Goal: Use online tool/utility: Utilize a website feature to perform a specific function

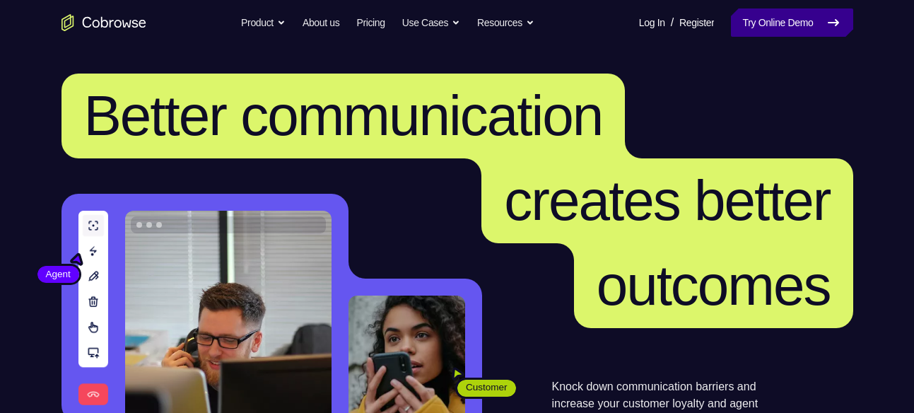
click at [800, 13] on link "Try Online Demo" at bounding box center [792, 22] width 122 height 28
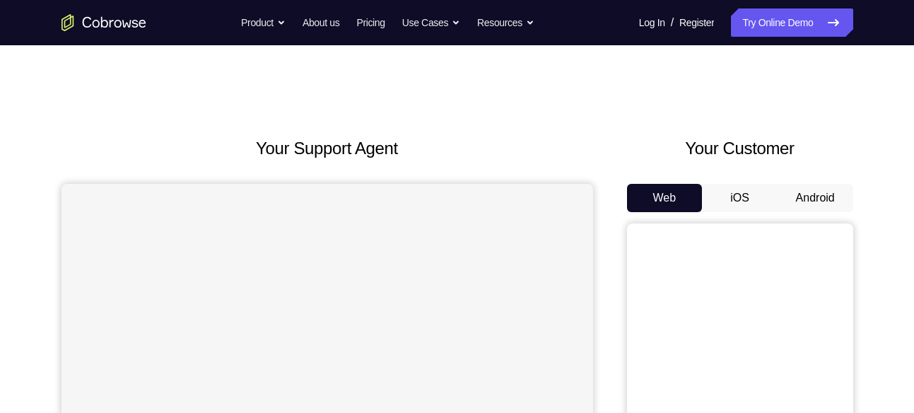
click at [803, 208] on button "Android" at bounding box center [816, 198] width 76 height 28
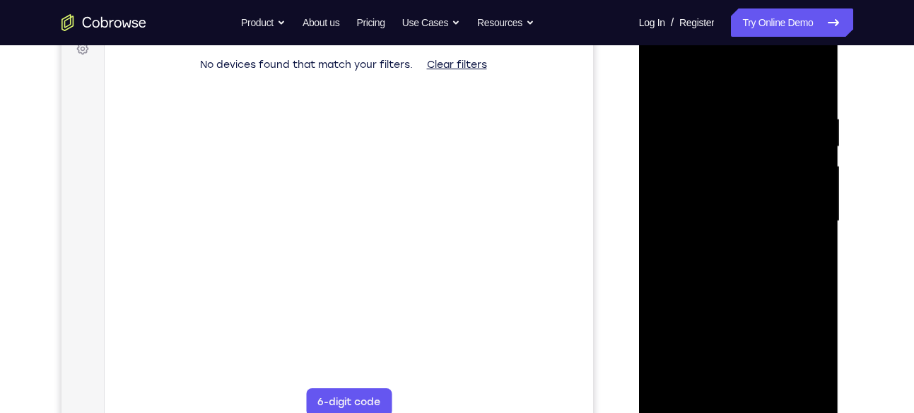
scroll to position [247, 0]
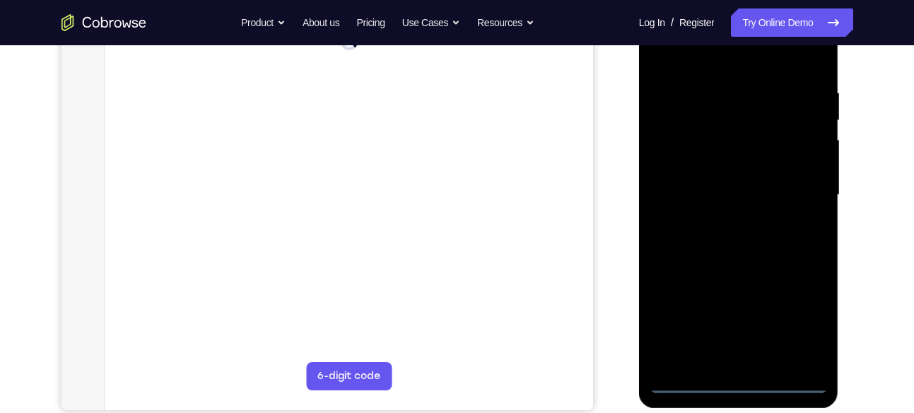
click at [736, 383] on div at bounding box center [739, 195] width 178 height 396
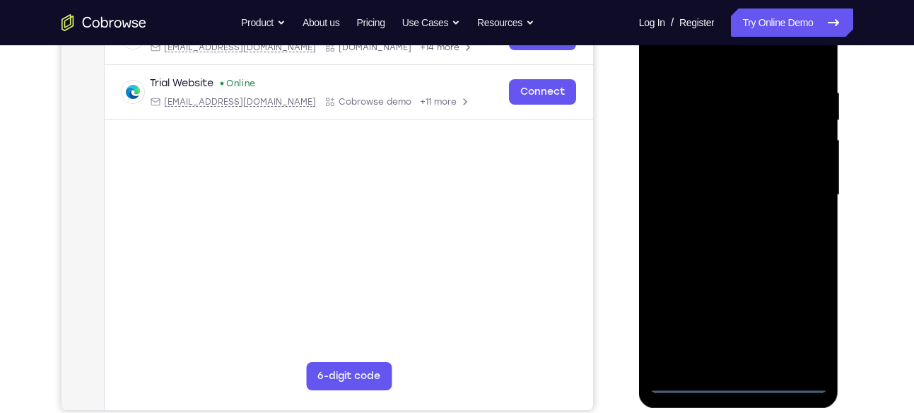
click at [797, 310] on div at bounding box center [739, 195] width 178 height 396
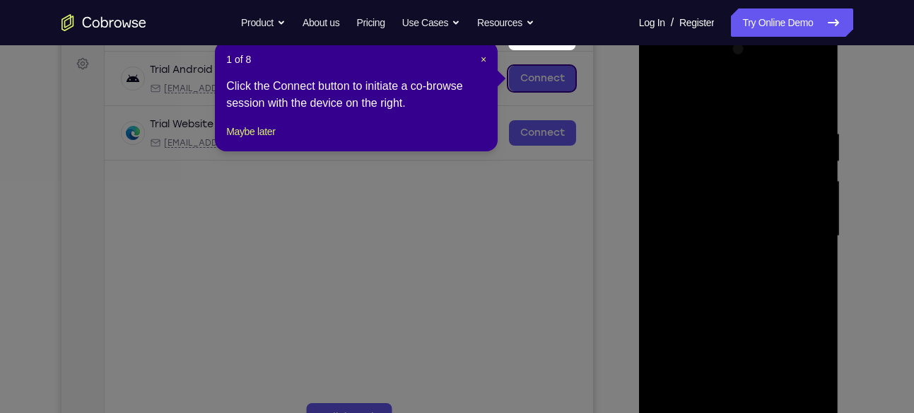
scroll to position [204, 0]
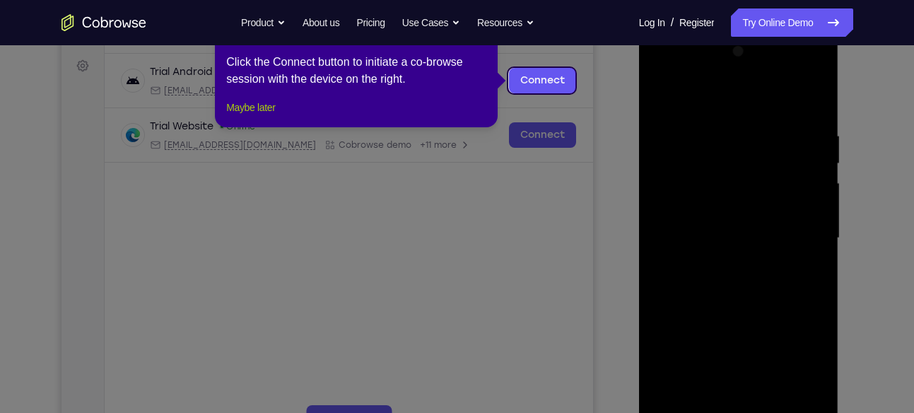
click at [268, 116] on button "Maybe later" at bounding box center [250, 107] width 49 height 17
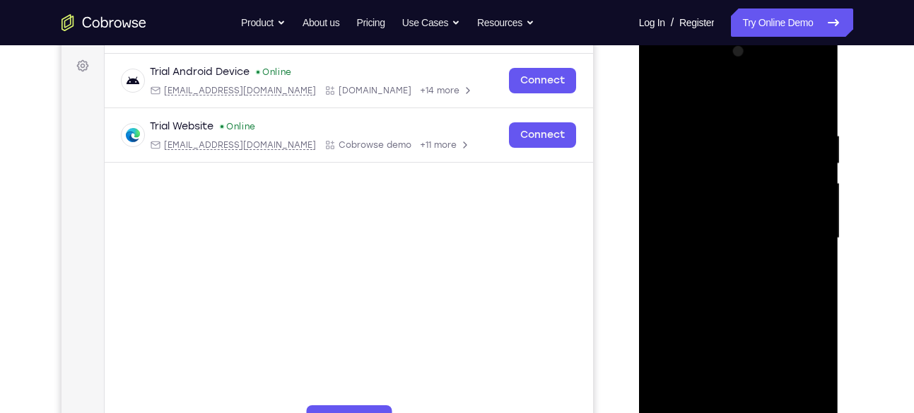
click at [669, 71] on div at bounding box center [739, 238] width 178 height 396
click at [655, 74] on div at bounding box center [739, 238] width 178 height 396
click at [698, 165] on div at bounding box center [739, 238] width 178 height 396
click at [701, 157] on div at bounding box center [739, 238] width 178 height 396
click at [701, 155] on div at bounding box center [739, 238] width 178 height 396
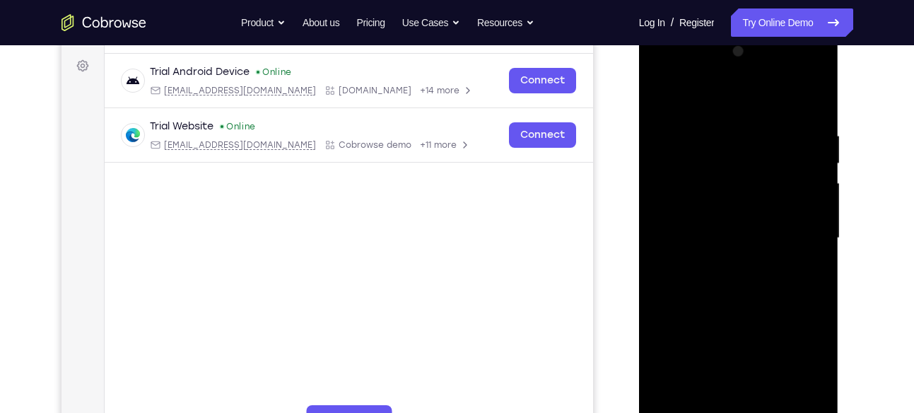
click at [734, 159] on div at bounding box center [739, 238] width 178 height 396
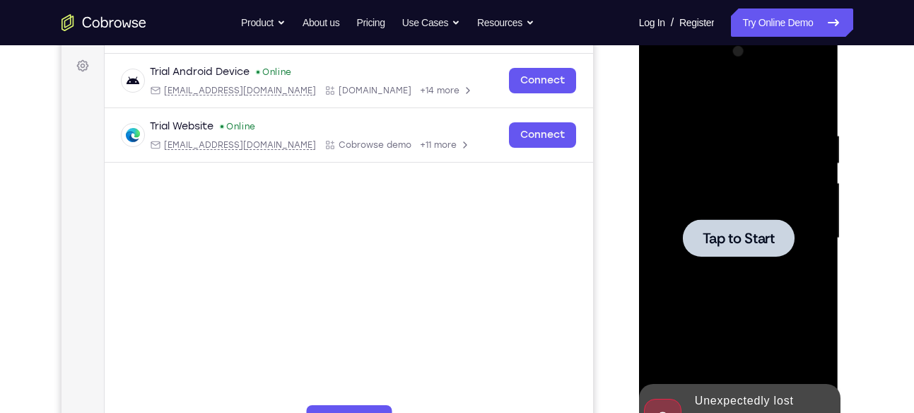
click at [738, 220] on div at bounding box center [739, 237] width 112 height 37
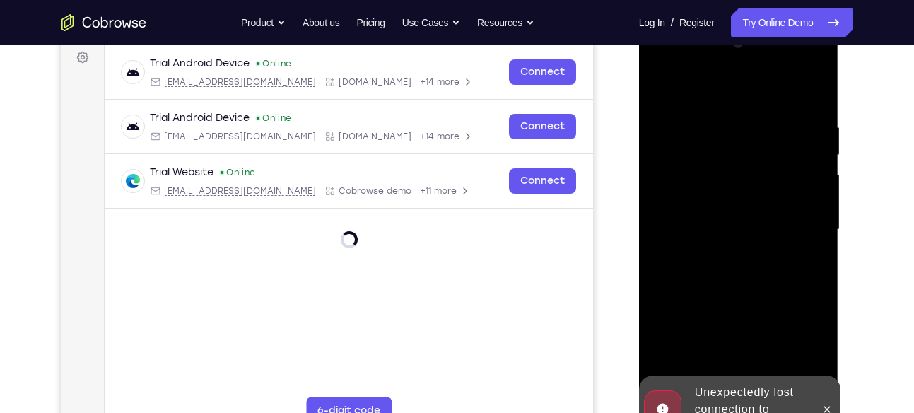
scroll to position [284, 0]
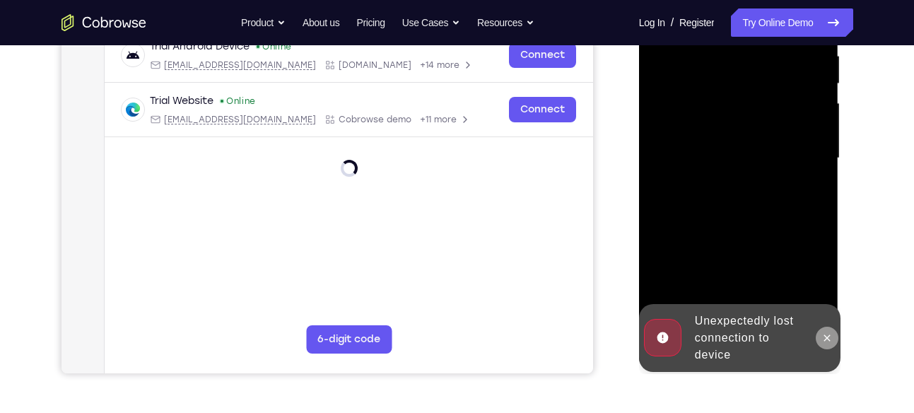
click at [824, 327] on button at bounding box center [827, 338] width 23 height 23
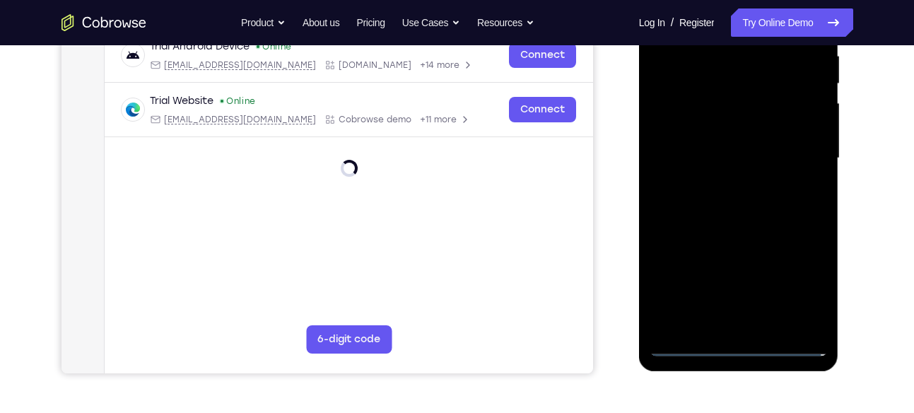
click at [738, 341] on div at bounding box center [739, 158] width 178 height 396
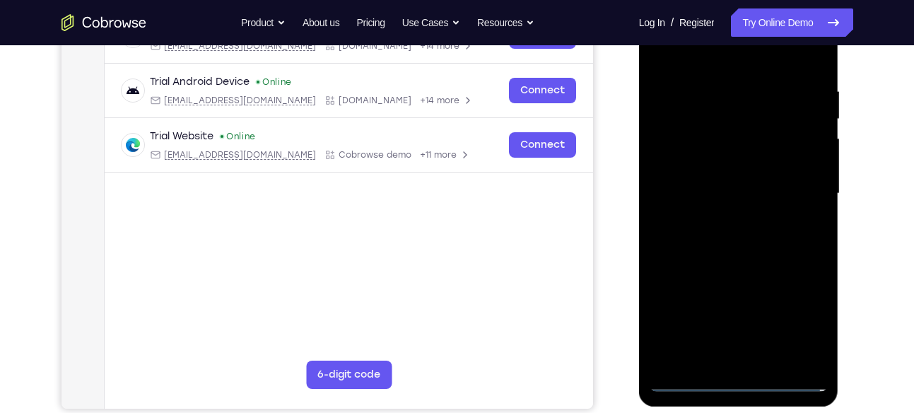
scroll to position [246, 0]
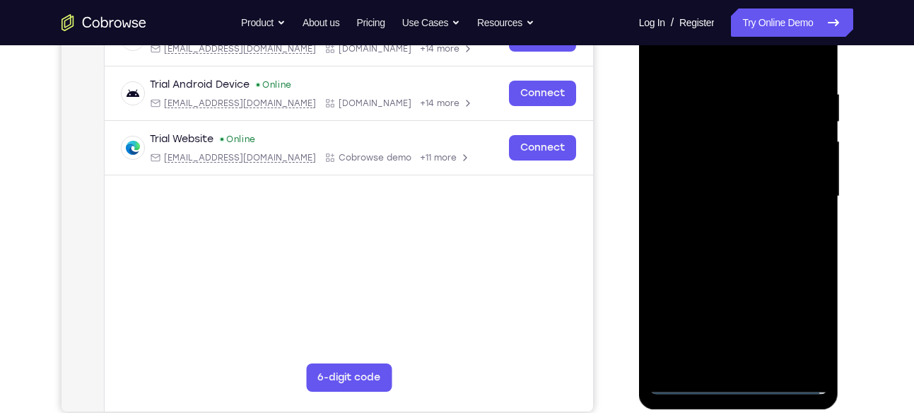
click at [802, 326] on div at bounding box center [739, 197] width 178 height 396
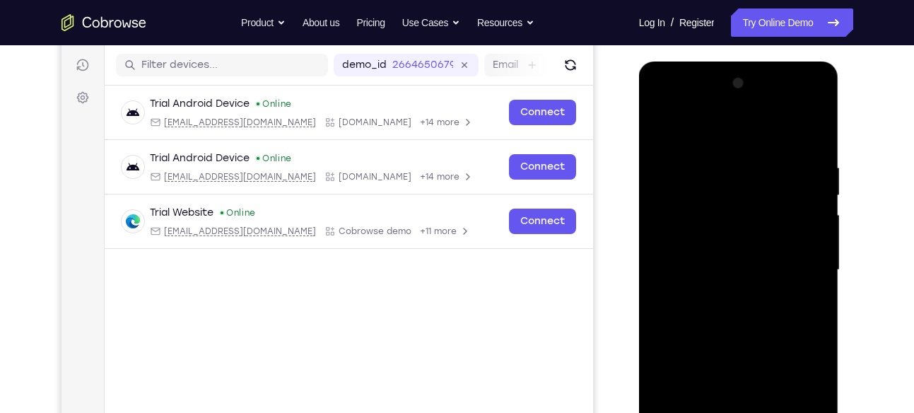
scroll to position [171, 0]
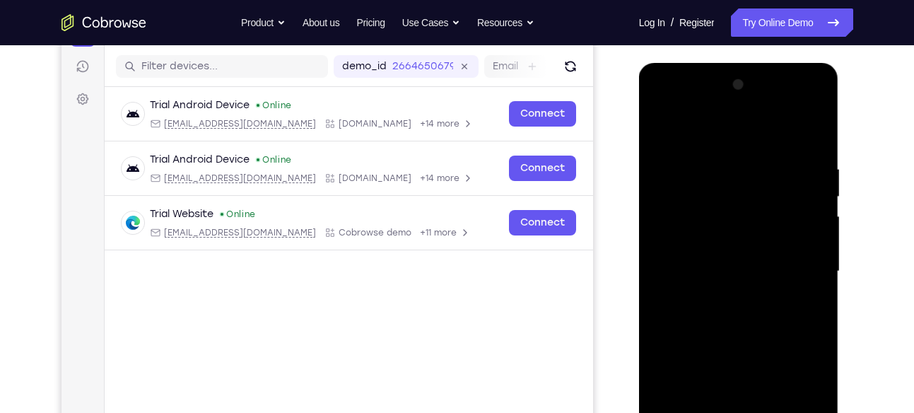
click at [660, 105] on div at bounding box center [739, 272] width 178 height 396
click at [692, 187] on div at bounding box center [739, 272] width 178 height 396
click at [698, 105] on div at bounding box center [739, 272] width 178 height 396
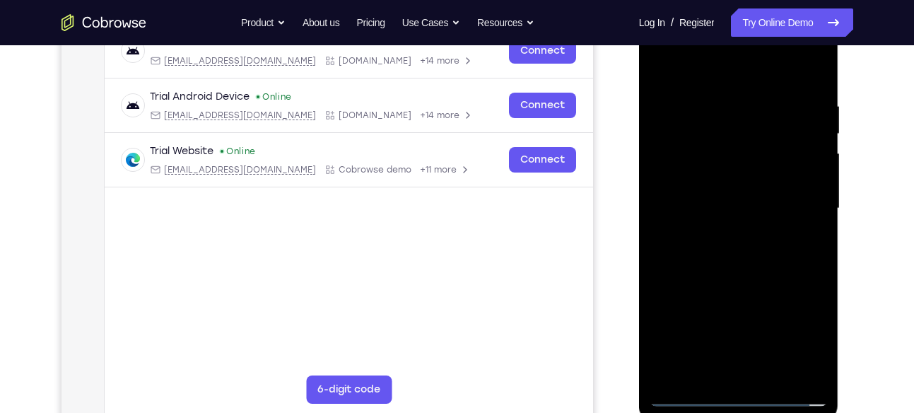
click at [657, 274] on div at bounding box center [739, 209] width 178 height 396
click at [714, 267] on div at bounding box center [739, 209] width 178 height 396
click at [702, 105] on div at bounding box center [739, 209] width 178 height 396
click at [725, 363] on div at bounding box center [739, 209] width 178 height 396
click at [736, 372] on div at bounding box center [739, 209] width 178 height 396
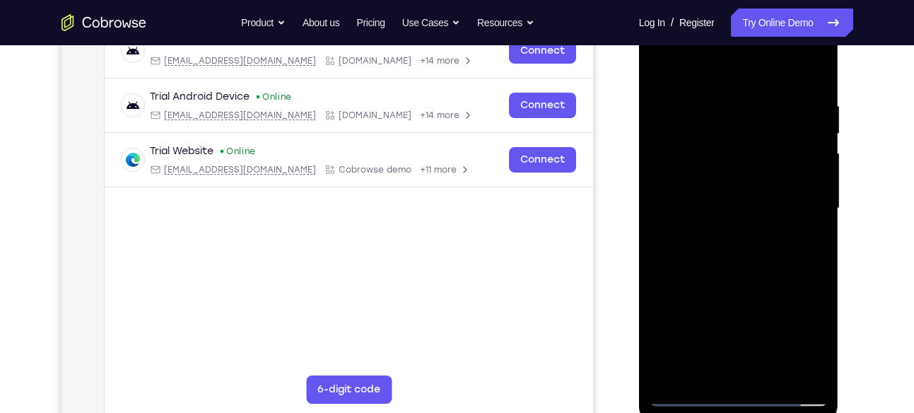
drag, startPoint x: 727, startPoint y: 338, endPoint x: 723, endPoint y: 253, distance: 84.9
click at [723, 253] on div at bounding box center [739, 209] width 178 height 396
click at [749, 373] on div at bounding box center [739, 209] width 178 height 396
drag, startPoint x: 730, startPoint y: 324, endPoint x: 736, endPoint y: 111, distance: 212.9
click at [736, 111] on div at bounding box center [739, 209] width 178 height 396
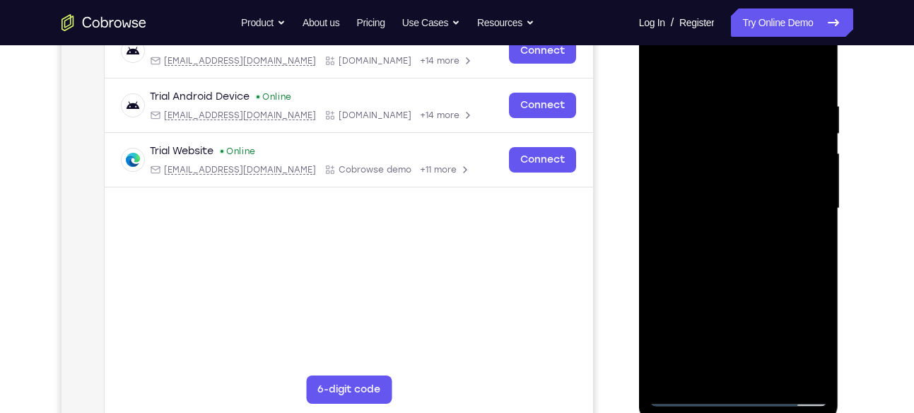
drag, startPoint x: 731, startPoint y: 320, endPoint x: 720, endPoint y: 181, distance: 139.0
click at [720, 181] on div at bounding box center [739, 209] width 178 height 396
drag, startPoint x: 696, startPoint y: 293, endPoint x: 694, endPoint y: 175, distance: 118.8
click at [694, 175] on div at bounding box center [739, 209] width 178 height 396
drag, startPoint x: 691, startPoint y: 305, endPoint x: 691, endPoint y: 165, distance: 140.7
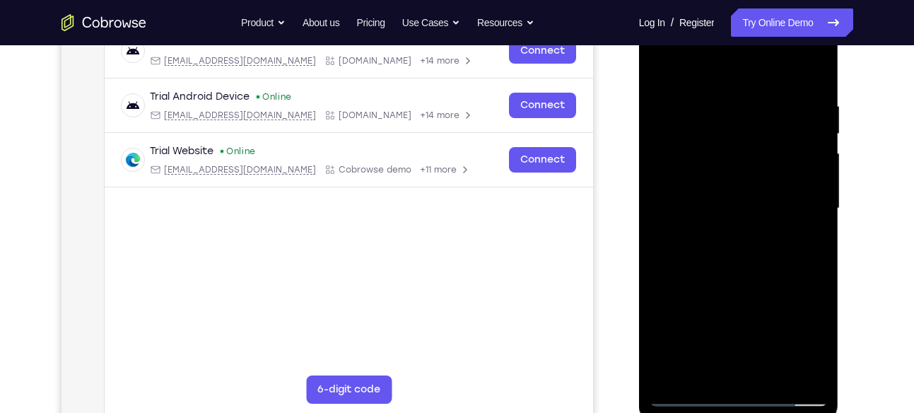
click at [691, 165] on div at bounding box center [739, 209] width 178 height 396
drag, startPoint x: 685, startPoint y: 345, endPoint x: 703, endPoint y: 191, distance: 155.2
click at [703, 191] on div at bounding box center [739, 209] width 178 height 396
click at [682, 292] on div at bounding box center [739, 209] width 178 height 396
click at [685, 190] on div at bounding box center [739, 209] width 178 height 396
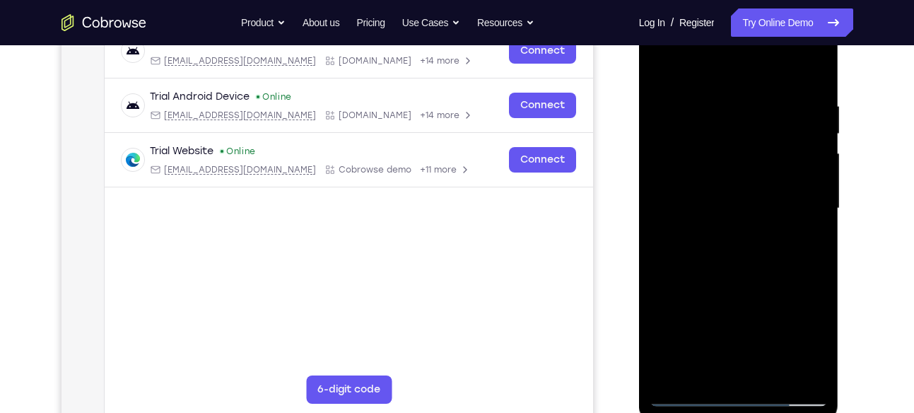
click at [797, 372] on div at bounding box center [739, 209] width 178 height 396
click at [747, 376] on div at bounding box center [739, 209] width 178 height 396
click at [748, 370] on div at bounding box center [739, 209] width 178 height 396
drag, startPoint x: 734, startPoint y: 370, endPoint x: 648, endPoint y: 315, distance: 101.8
click at [648, 315] on div at bounding box center [739, 210] width 200 height 421
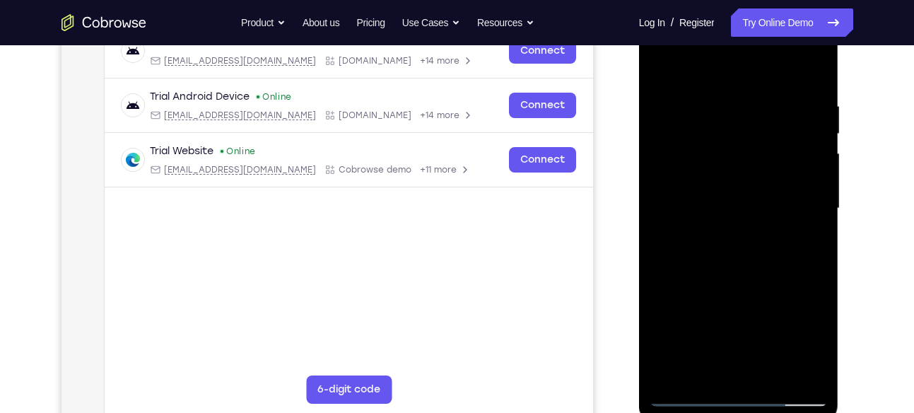
scroll to position [204, 0]
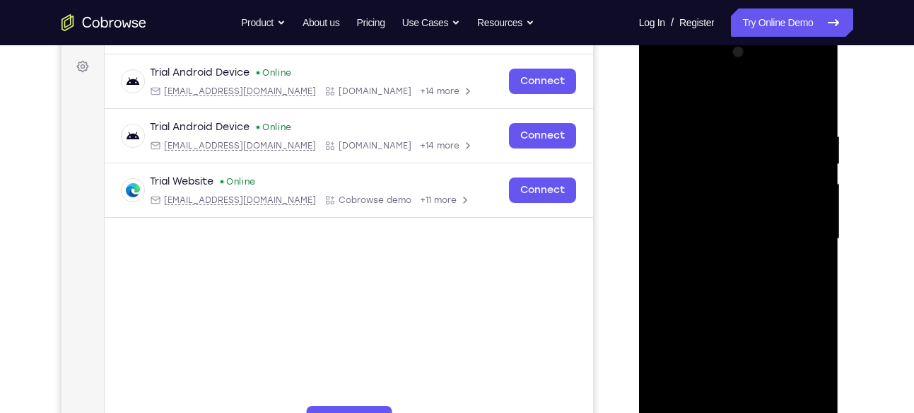
click at [750, 397] on div at bounding box center [739, 239] width 178 height 396
click at [661, 77] on div at bounding box center [739, 239] width 178 height 396
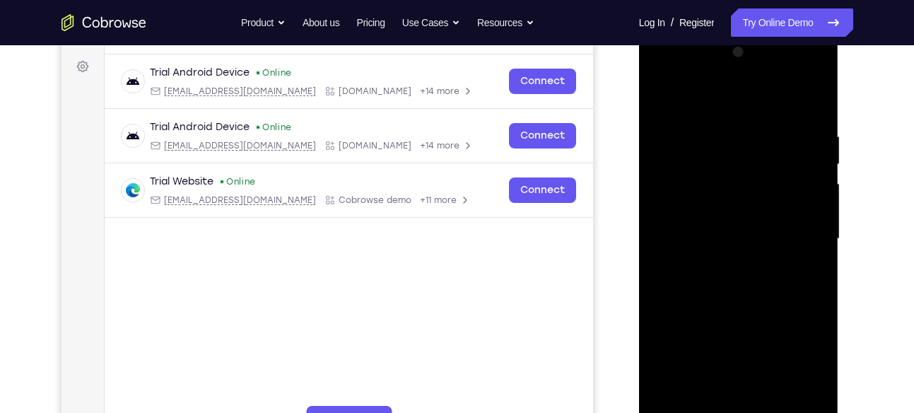
click at [700, 402] on div at bounding box center [739, 239] width 178 height 396
click at [674, 351] on div at bounding box center [739, 239] width 178 height 396
click at [803, 347] on div at bounding box center [739, 239] width 178 height 396
click at [677, 349] on div at bounding box center [739, 239] width 178 height 396
click at [743, 398] on div at bounding box center [739, 239] width 178 height 396
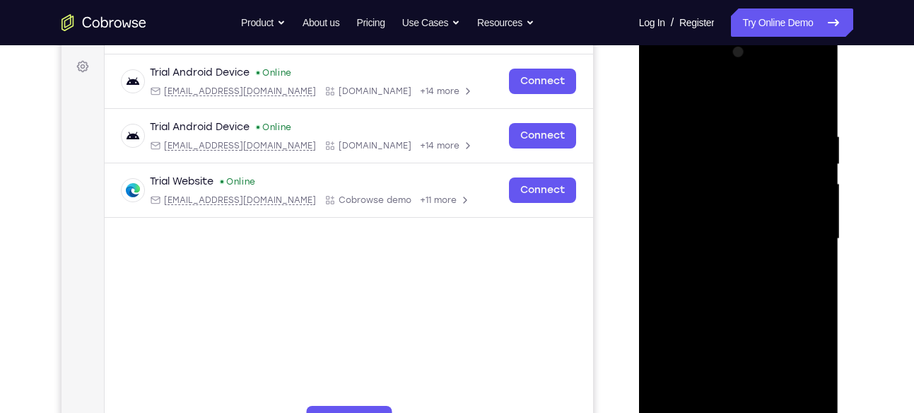
click at [772, 320] on div at bounding box center [739, 239] width 178 height 396
click at [804, 375] on div at bounding box center [739, 239] width 178 height 396
click at [686, 348] on div at bounding box center [739, 239] width 178 height 396
click at [708, 373] on div at bounding box center [739, 239] width 178 height 396
click at [739, 388] on div at bounding box center [739, 239] width 178 height 396
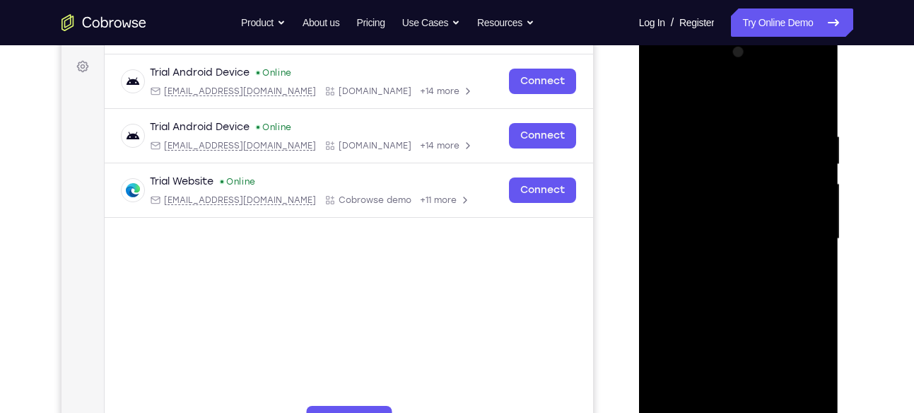
click at [752, 373] on div at bounding box center [739, 239] width 178 height 396
click at [736, 345] on div at bounding box center [739, 239] width 178 height 396
click at [749, 370] on div at bounding box center [739, 239] width 178 height 396
click at [753, 341] on div at bounding box center [739, 239] width 178 height 396
click at [733, 346] on div at bounding box center [739, 239] width 178 height 396
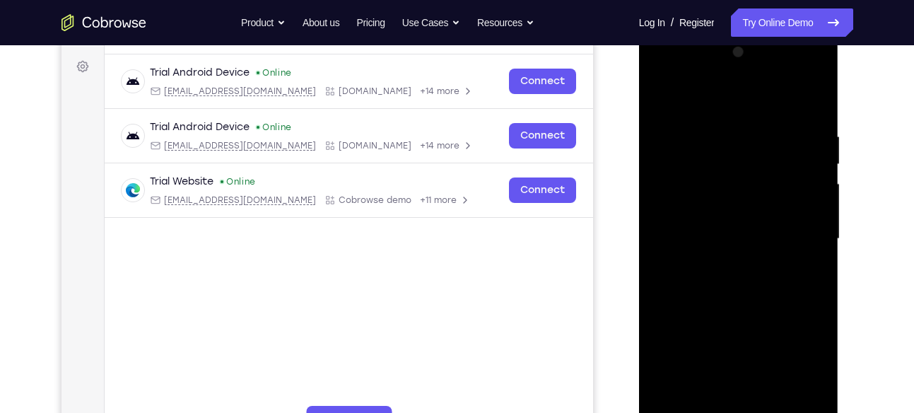
click at [801, 344] on div at bounding box center [739, 239] width 178 height 396
click at [729, 341] on div at bounding box center [739, 239] width 178 height 396
click at [824, 367] on div at bounding box center [739, 239] width 178 height 396
click at [740, 349] on div at bounding box center [739, 239] width 178 height 396
click at [813, 394] on div at bounding box center [739, 239] width 178 height 396
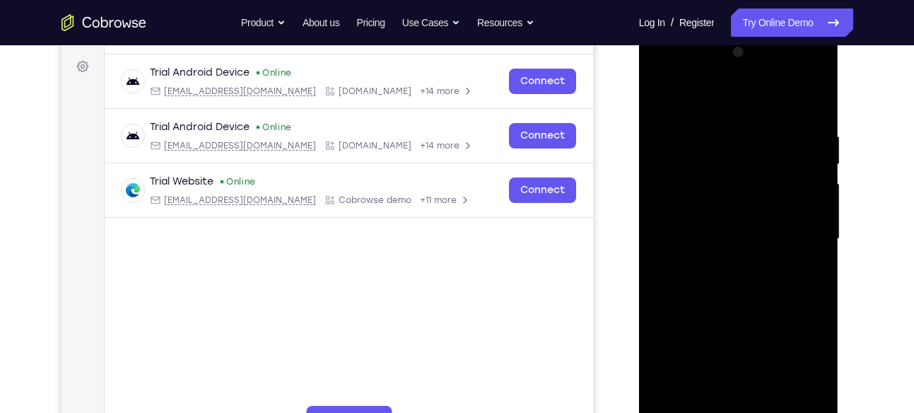
click at [686, 145] on div at bounding box center [739, 239] width 178 height 396
drag, startPoint x: 734, startPoint y: 295, endPoint x: 725, endPoint y: 158, distance: 137.5
click at [725, 158] on div at bounding box center [739, 239] width 178 height 396
click at [783, 341] on div at bounding box center [739, 239] width 178 height 396
click at [783, 248] on div at bounding box center [739, 239] width 178 height 396
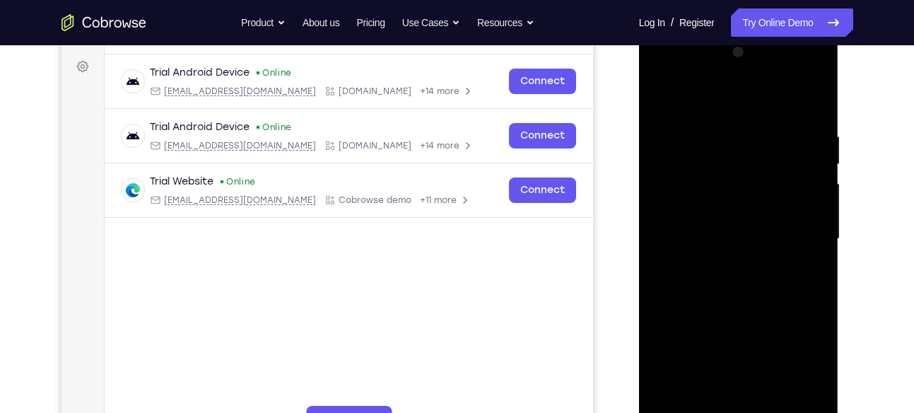
click at [769, 182] on div at bounding box center [739, 239] width 178 height 396
click at [800, 228] on div at bounding box center [739, 239] width 178 height 396
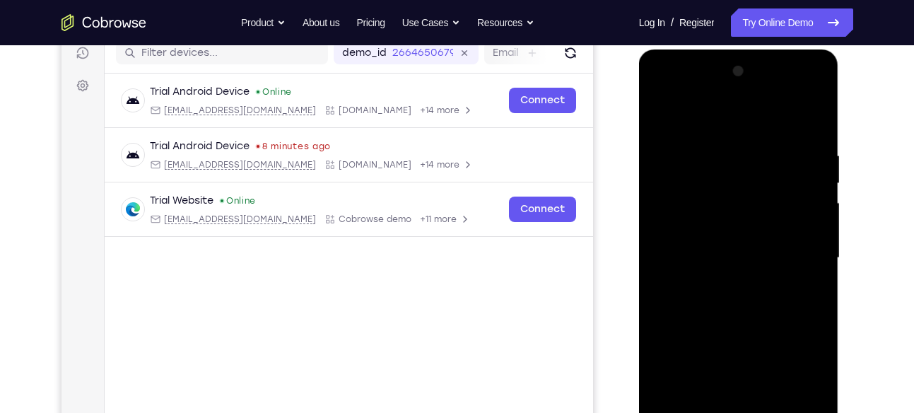
scroll to position [184, 0]
click at [734, 225] on div at bounding box center [739, 259] width 178 height 396
click at [742, 228] on div at bounding box center [739, 259] width 178 height 396
drag, startPoint x: 746, startPoint y: 107, endPoint x: 703, endPoint y: 110, distance: 43.3
click at [703, 110] on div at bounding box center [739, 259] width 178 height 396
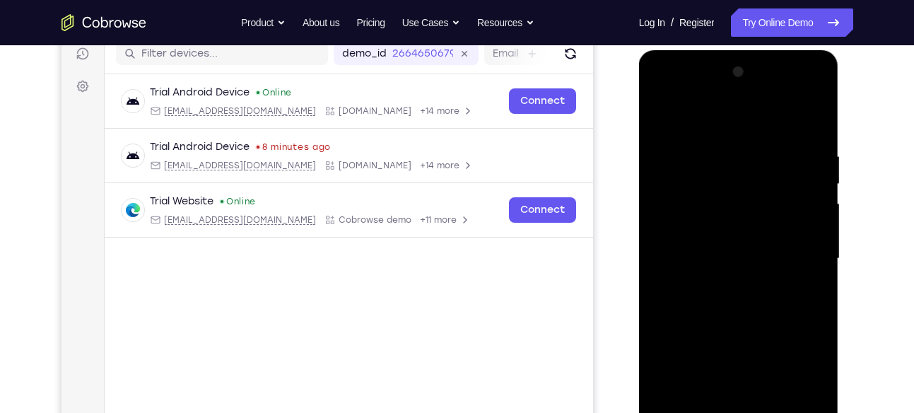
click at [665, 118] on div at bounding box center [739, 259] width 178 height 396
click at [667, 182] on div at bounding box center [739, 259] width 178 height 396
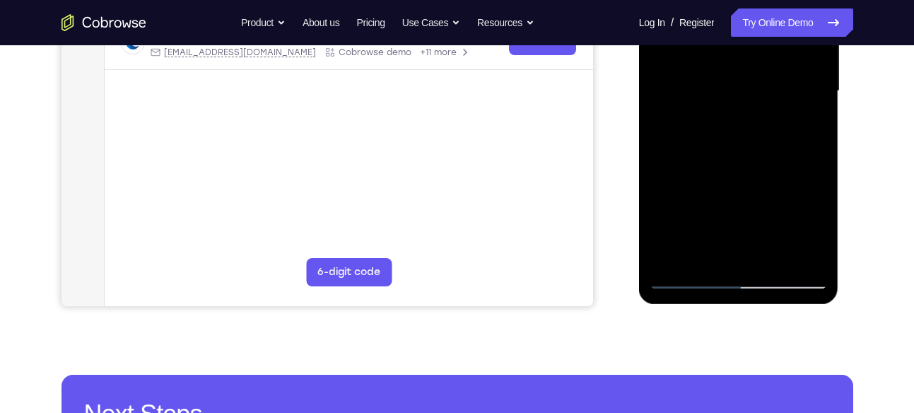
scroll to position [352, 0]
click at [684, 279] on div at bounding box center [739, 91] width 178 height 396
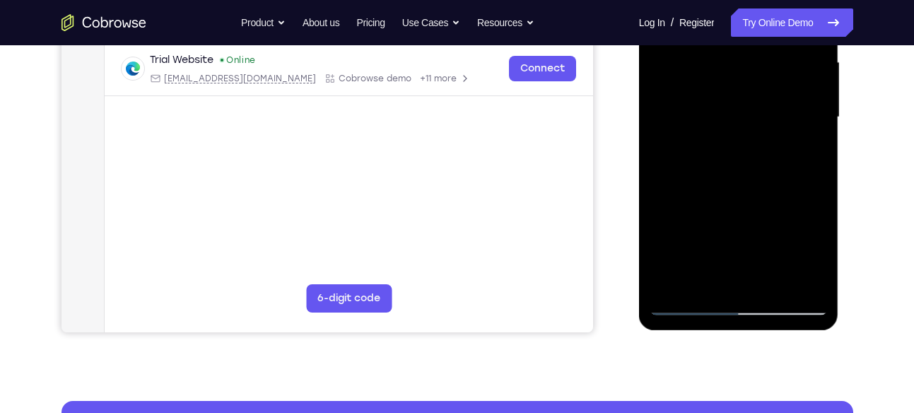
scroll to position [322, 0]
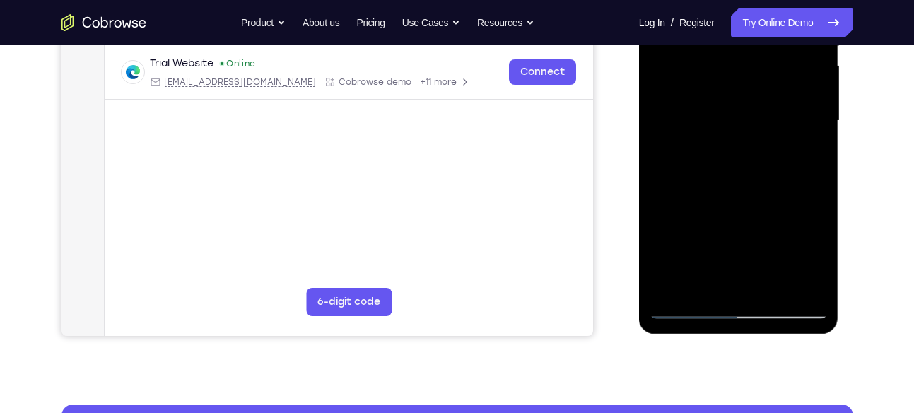
click at [684, 308] on div at bounding box center [739, 121] width 178 height 396
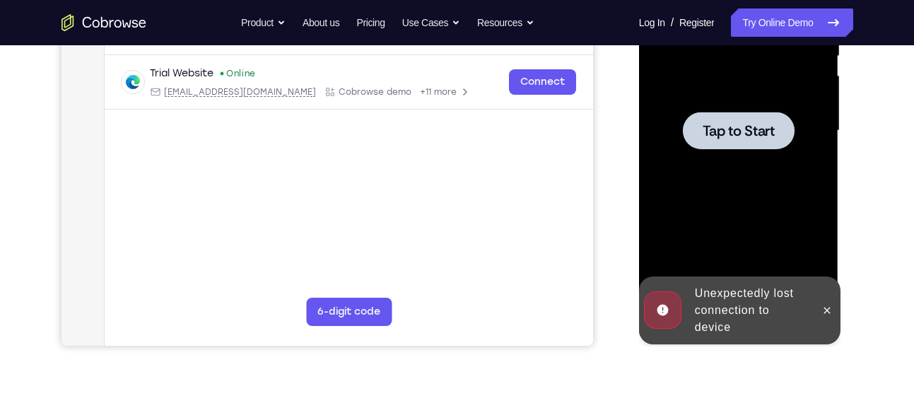
scroll to position [314, 0]
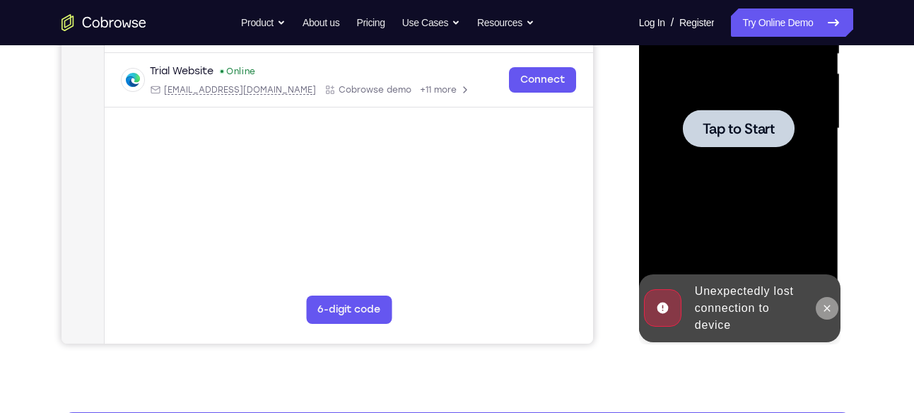
click at [831, 308] on icon at bounding box center [826, 308] width 11 height 11
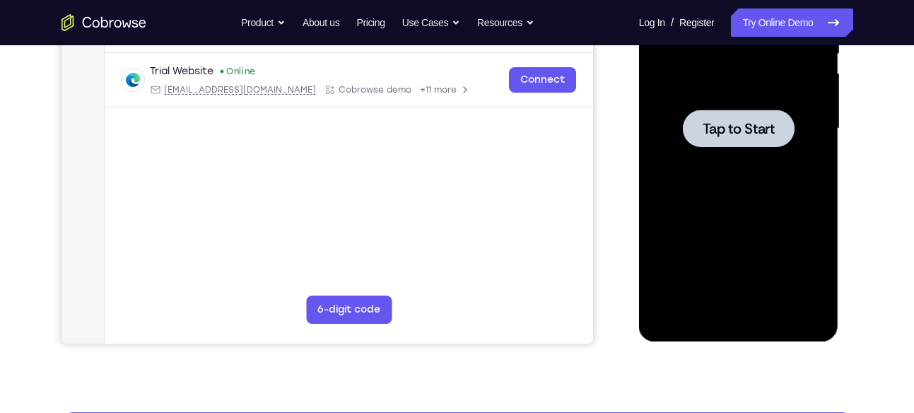
click at [745, 182] on div at bounding box center [739, 129] width 178 height 396
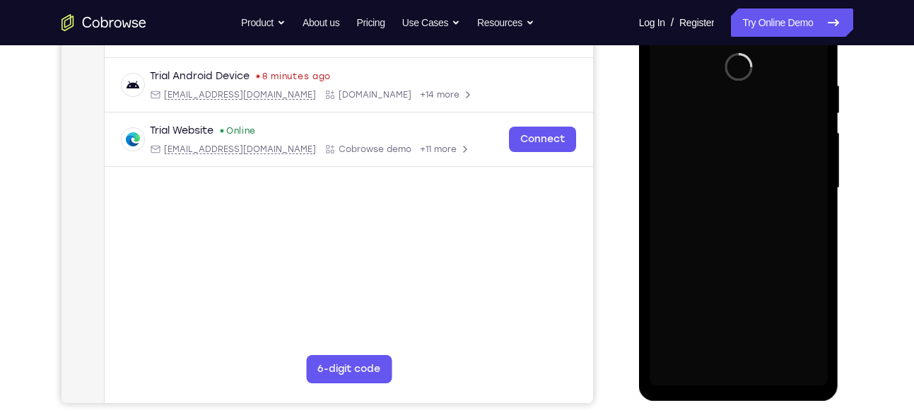
scroll to position [259, 0]
